Goal: Find specific page/section: Find specific page/section

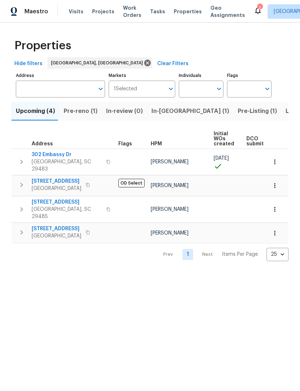
click at [126, 12] on span "Work Orders" at bounding box center [132, 11] width 18 height 14
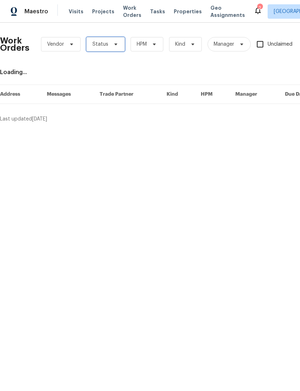
click at [114, 42] on icon at bounding box center [116, 44] width 6 height 6
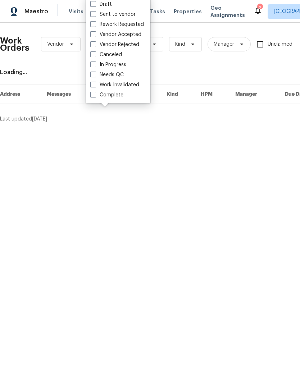
click at [95, 75] on span at bounding box center [93, 75] width 6 height 6
click at [95, 75] on input "Needs QC" at bounding box center [92, 73] width 5 height 5
checkbox input "true"
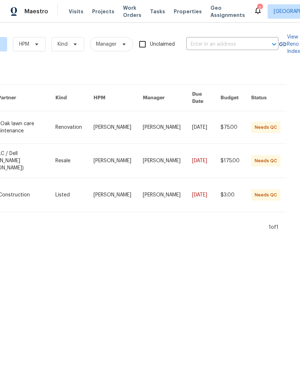
scroll to position [0, 127]
click at [253, 237] on html "Maestro Visits Projects Work Orders Tasks Properties Geo Assignments 2 [GEOGRAP…" at bounding box center [150, 118] width 300 height 237
click at [71, 13] on span "Visits" at bounding box center [76, 11] width 15 height 7
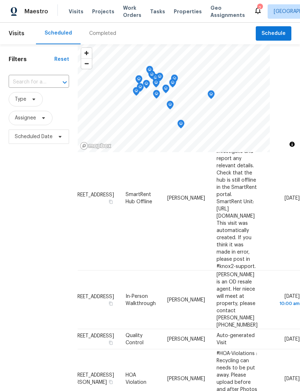
scroll to position [51, 63]
